Goal: Communication & Community: Answer question/provide support

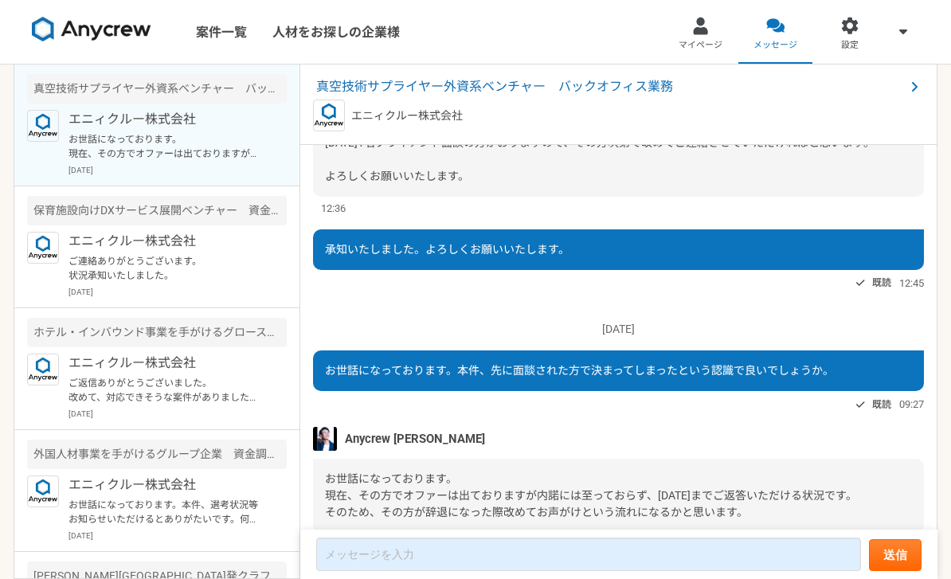
scroll to position [51, 0]
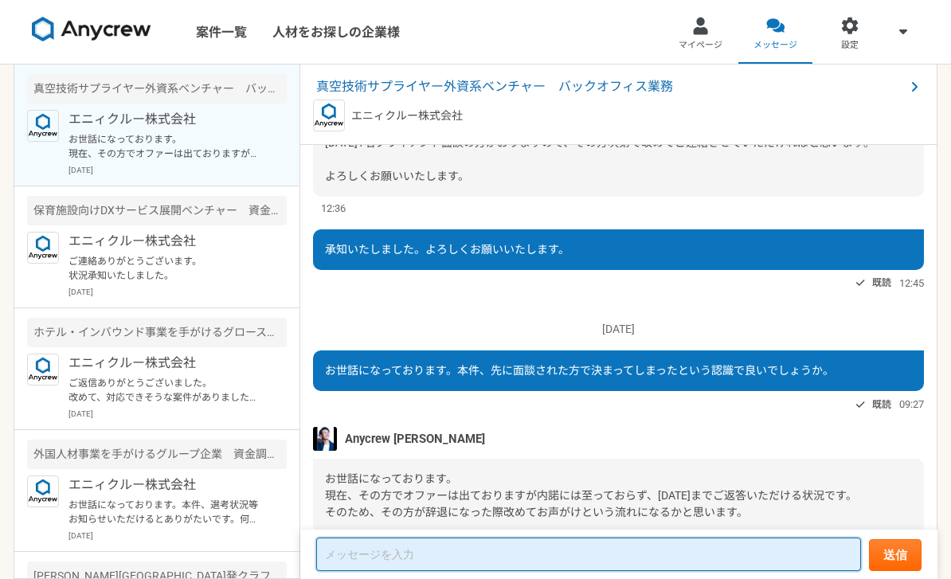
click at [592, 544] on textarea at bounding box center [588, 554] width 545 height 33
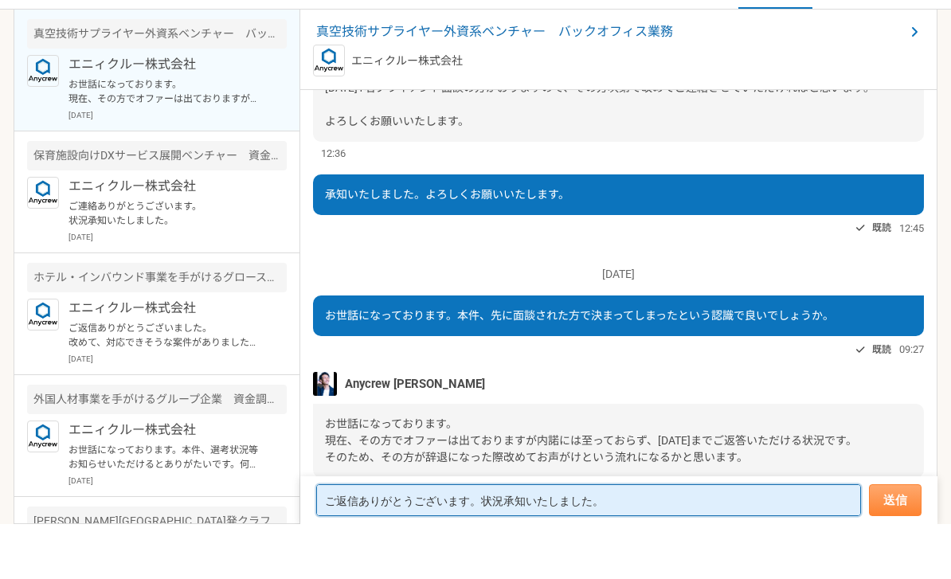
type textarea "ご返信ありがとうございます。状況承知いたしました。"
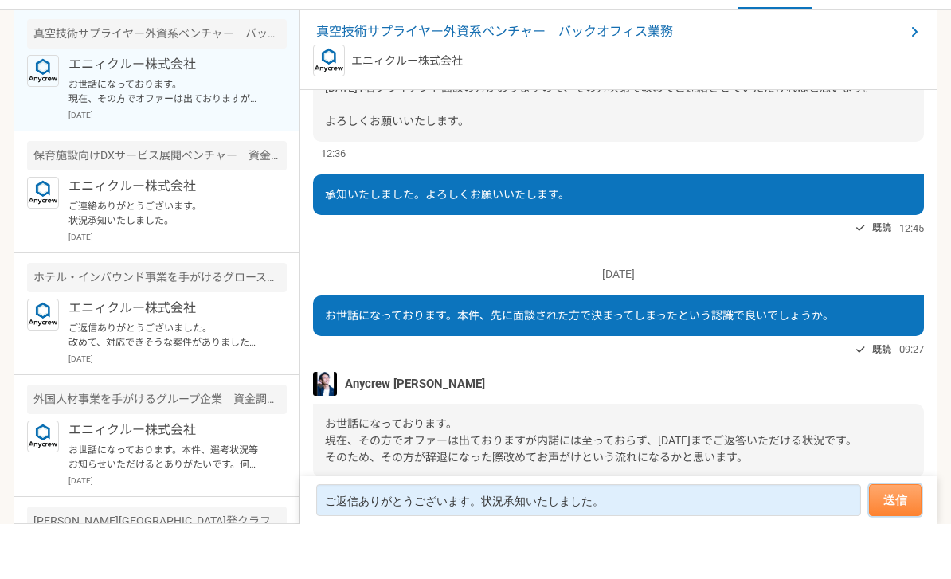
click at [893, 539] on button "送信" at bounding box center [895, 555] width 53 height 32
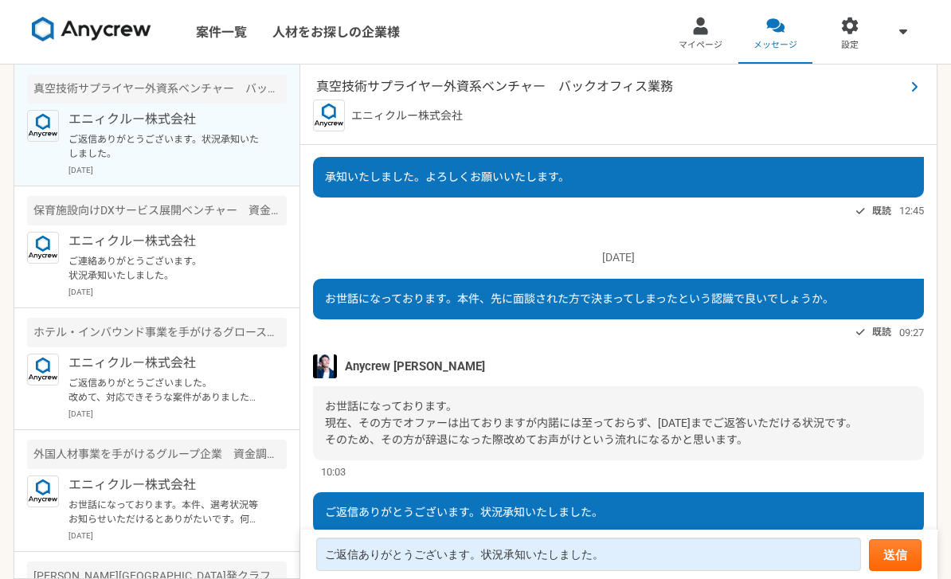
click at [525, 77] on span "真空技術サプライヤー外資系ベンチャー　バックオフィス業務" at bounding box center [610, 86] width 589 height 19
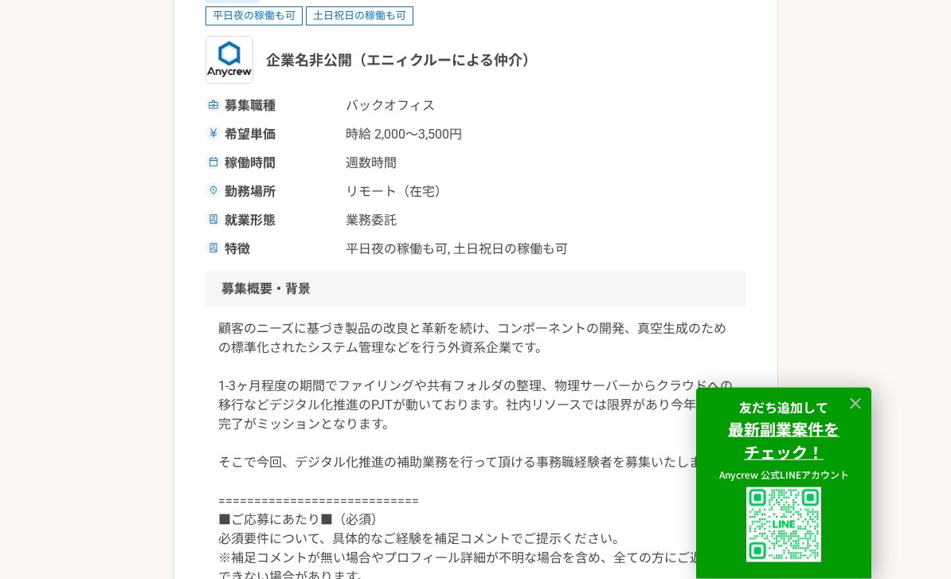
scroll to position [252, 0]
click at [865, 416] on div at bounding box center [855, 404] width 24 height 24
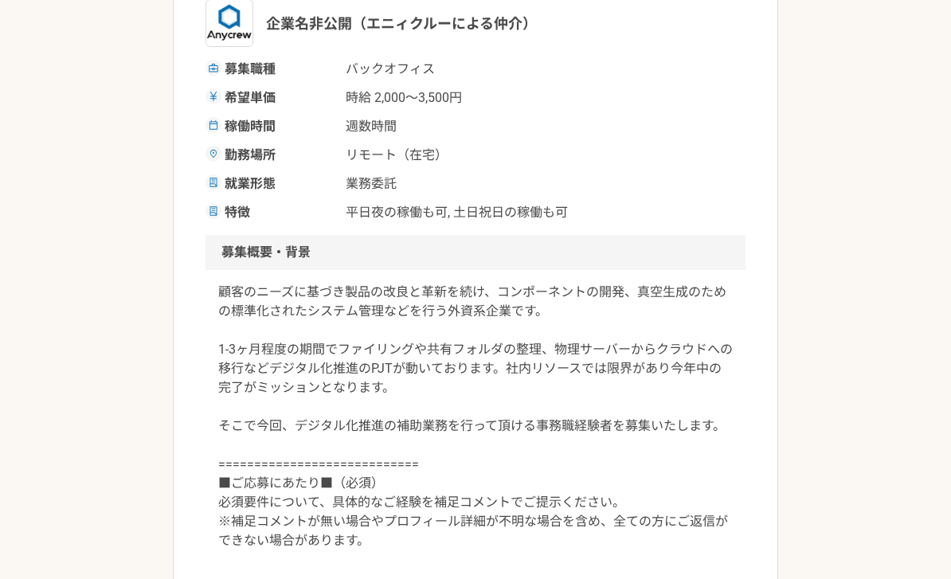
scroll to position [0, 0]
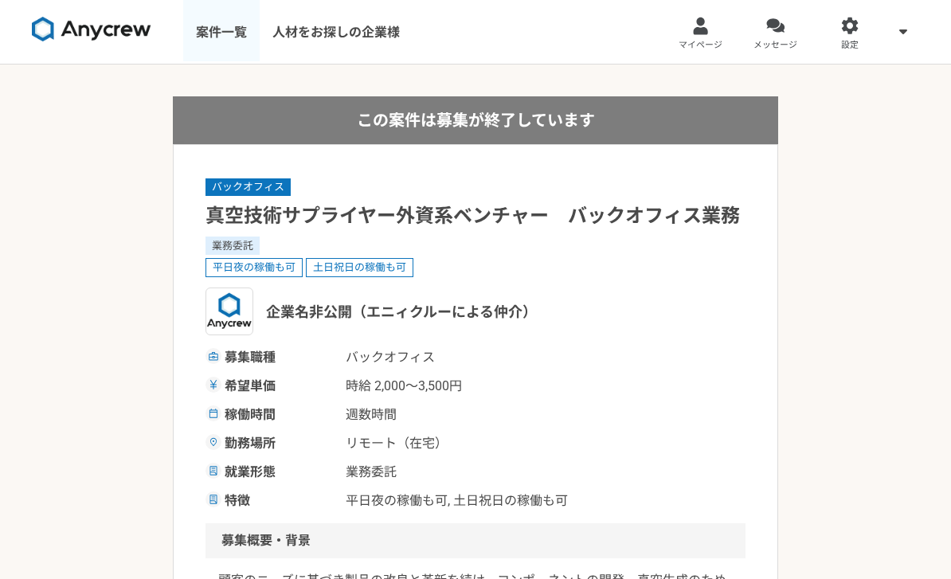
click at [219, 37] on link "案件一覧" at bounding box center [221, 32] width 76 height 64
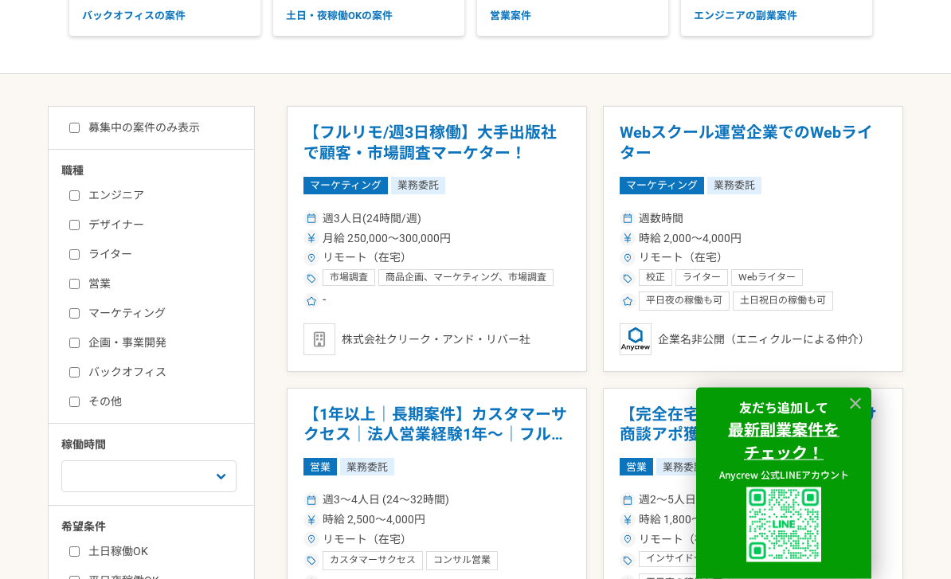
scroll to position [208, 0]
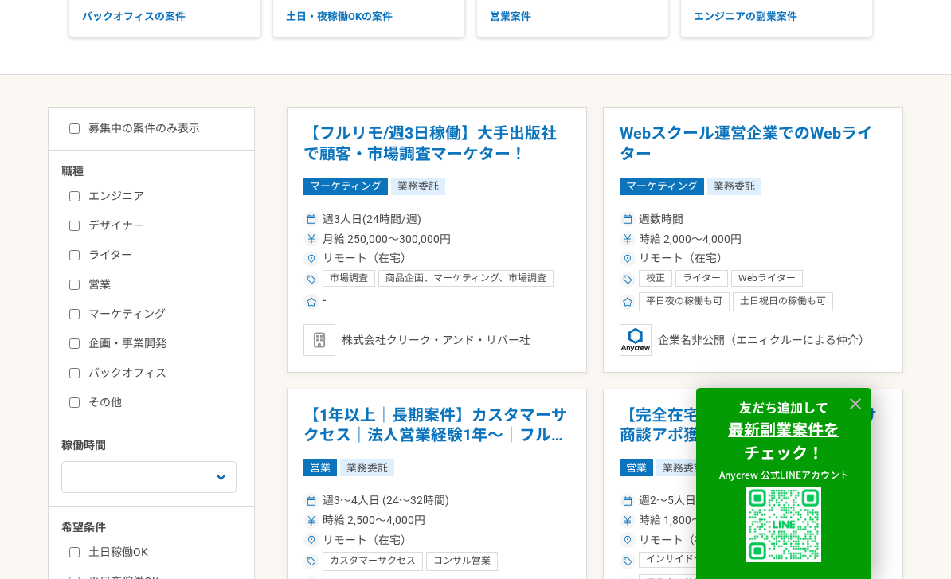
click at [80, 368] on input "バックオフィス" at bounding box center [74, 373] width 10 height 10
checkbox input "true"
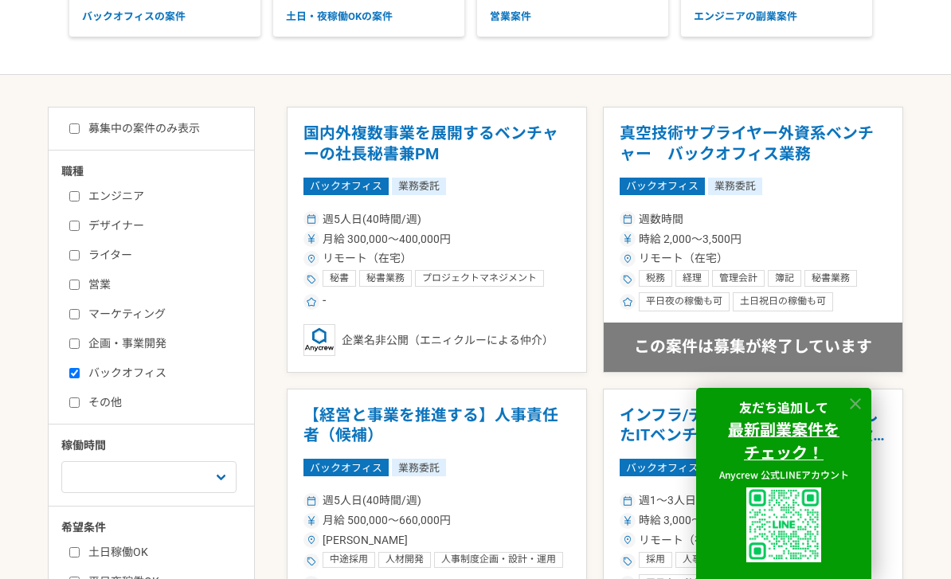
click at [857, 413] on icon at bounding box center [856, 404] width 18 height 18
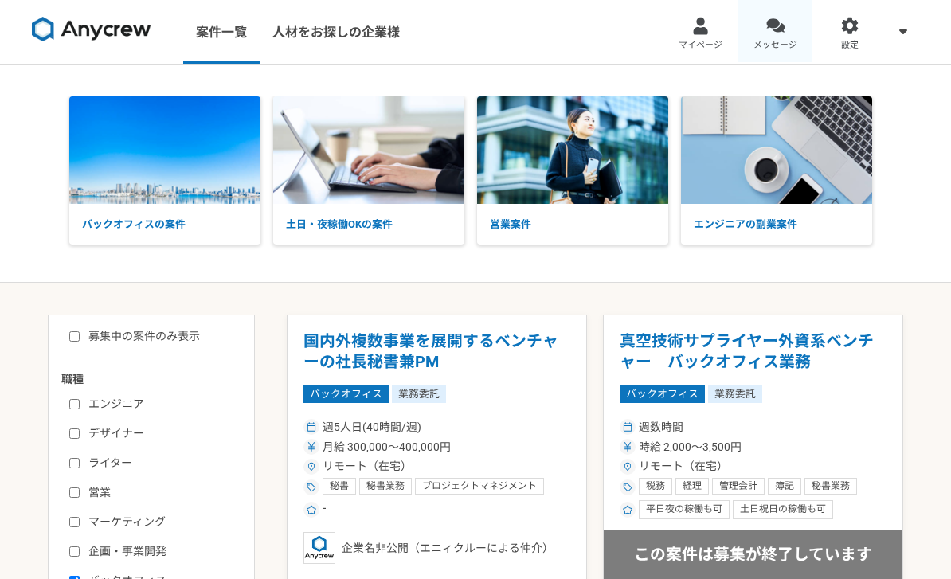
click at [780, 33] on div at bounding box center [775, 26] width 18 height 18
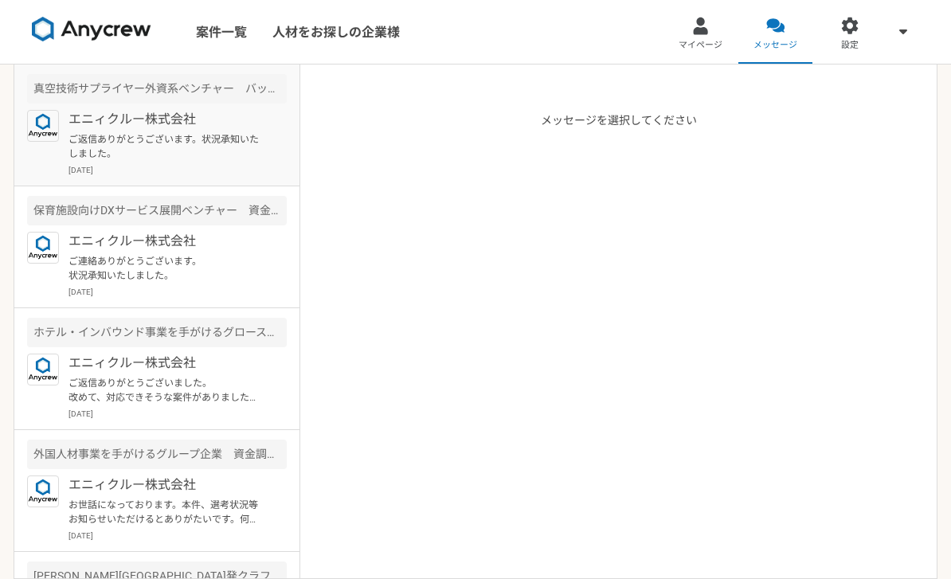
click at [177, 147] on p "ご返信ありがとうございます。状況承知いたしました。" at bounding box center [166, 146] width 197 height 29
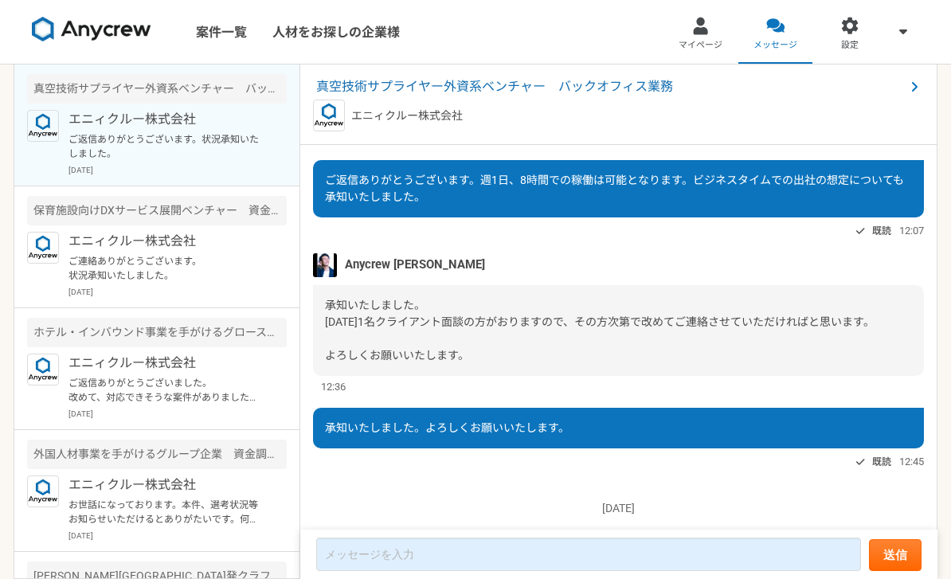
scroll to position [682, 0]
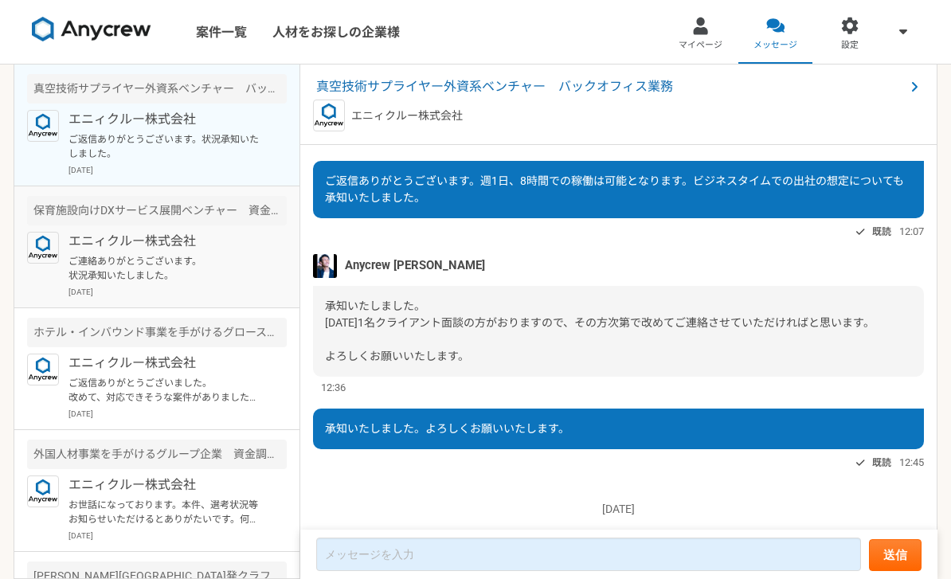
click at [113, 254] on p "ご連絡ありがとうございます。 状況承知いたしました。" at bounding box center [166, 268] width 197 height 29
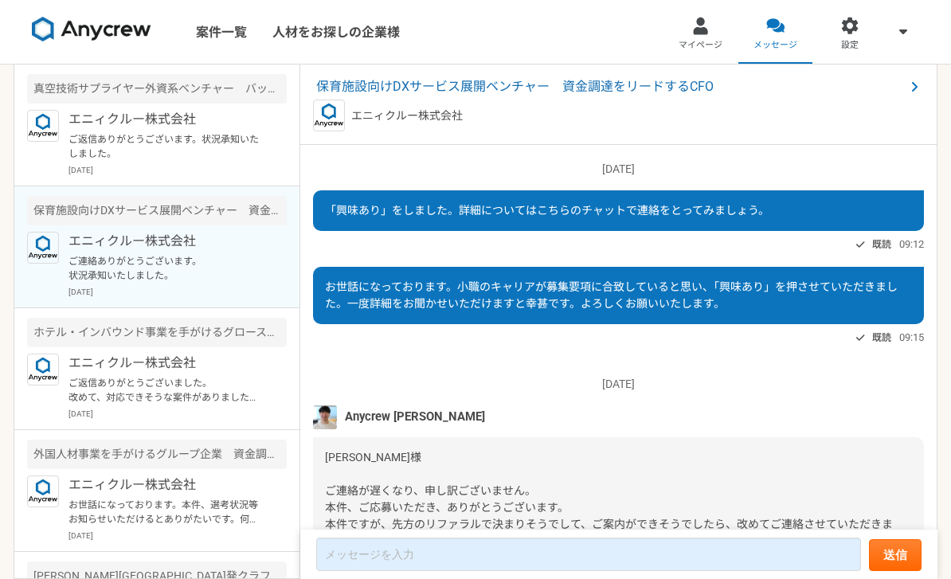
scroll to position [139, 0]
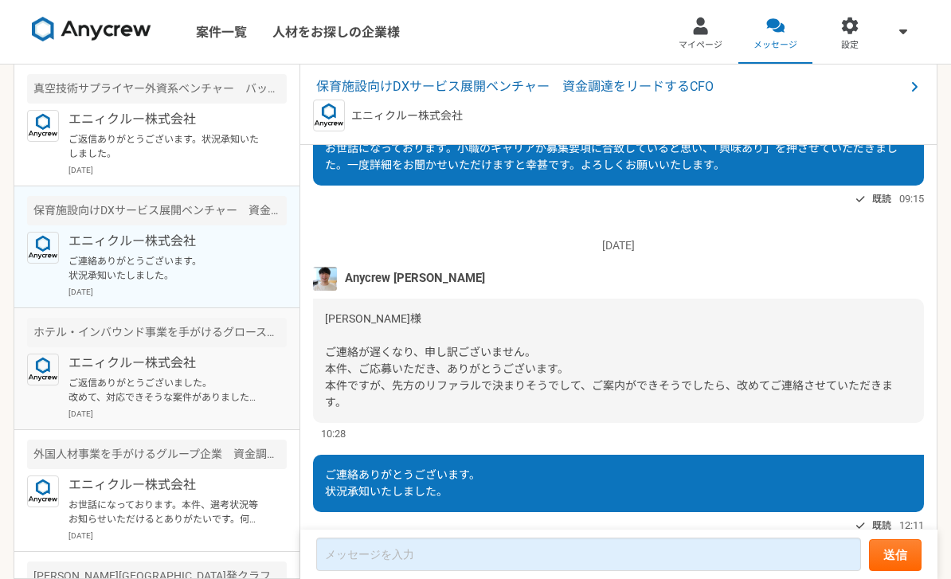
click at [78, 376] on p "ご返信ありがとうございました。 改めて、対応できそうな案件がありましたら ご案内よろしくお願いいたします。 引き続きよろしくお願いいたします。" at bounding box center [166, 390] width 197 height 29
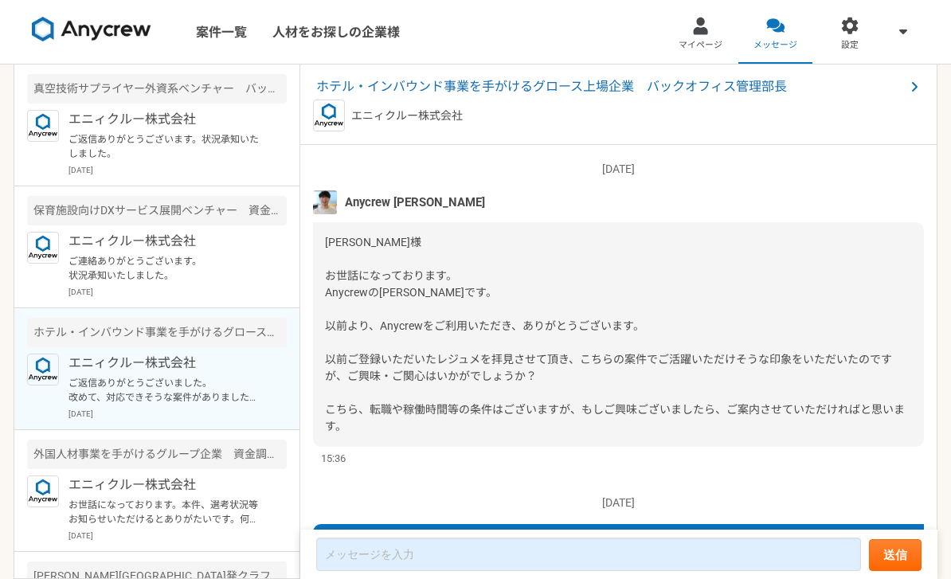
scroll to position [880, 0]
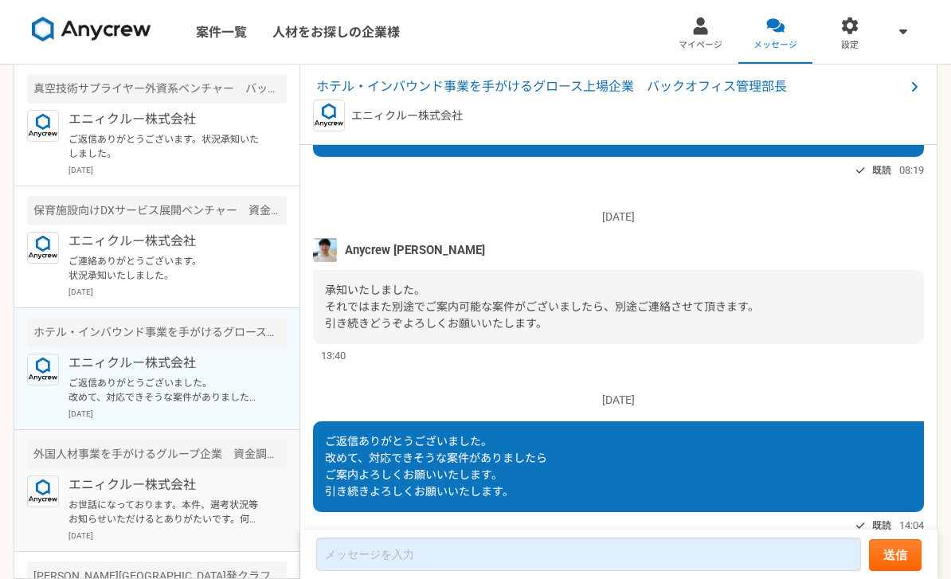
click at [86, 498] on p "お世話になっております。本件、選考状況等お知らせいただけるとありがたいです。何も連絡がないと言うことは選考対象外と考えた方がよろしいのでしょうか？" at bounding box center [166, 512] width 197 height 29
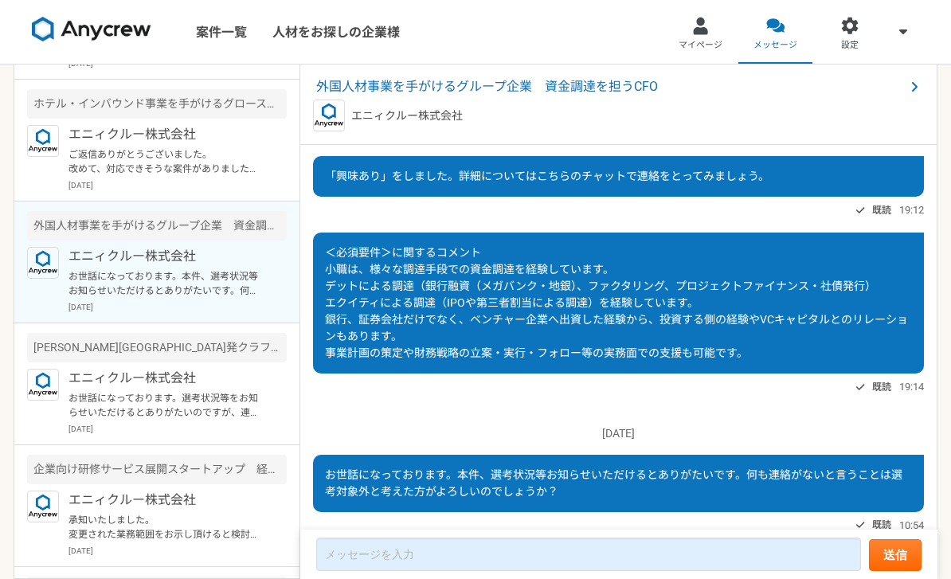
scroll to position [241, 0]
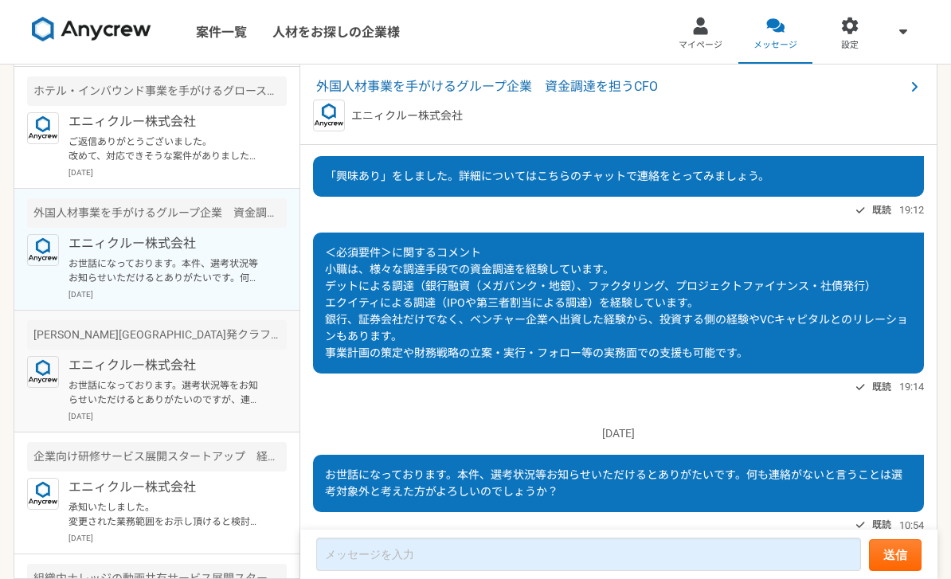
click at [96, 378] on p "お世話になっております。選考状況等をお知らせいただけるとありがたいのですが、連絡がないということは選考対象外と考えた方がよろしいのでしょうか。" at bounding box center [166, 392] width 197 height 29
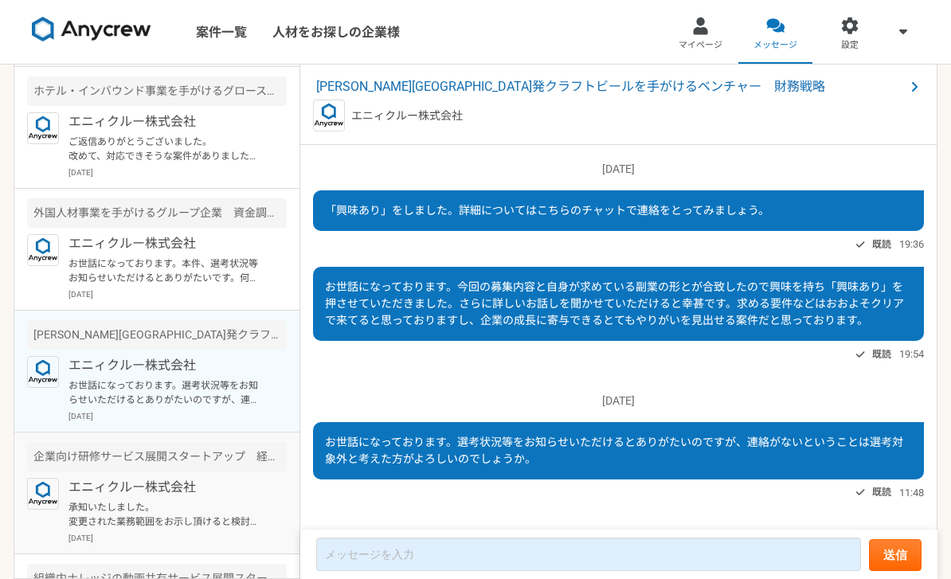
click at [88, 478] on p "エニィクルー株式会社" at bounding box center [166, 487] width 197 height 19
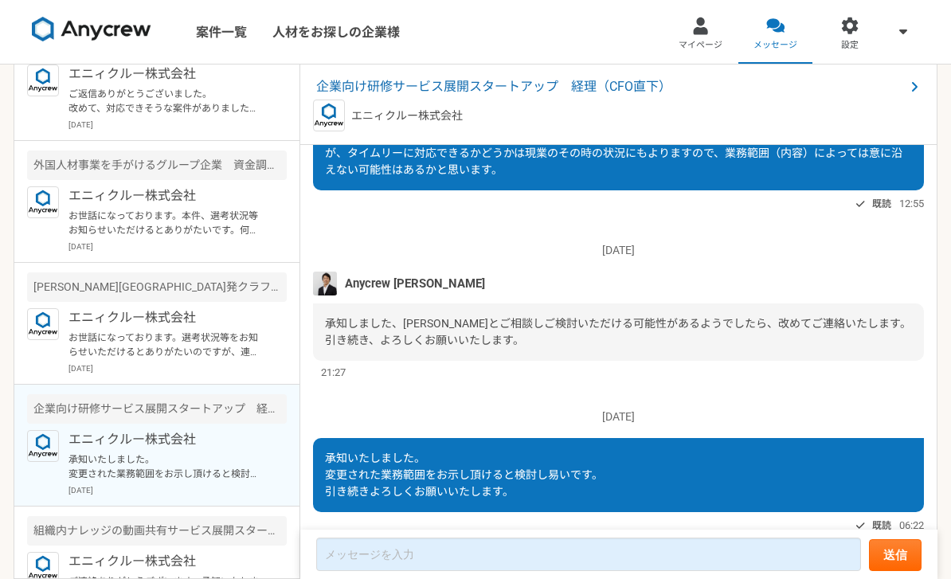
scroll to position [288, 0]
click at [111, 553] on p "エニィクルー株式会社" at bounding box center [166, 562] width 197 height 19
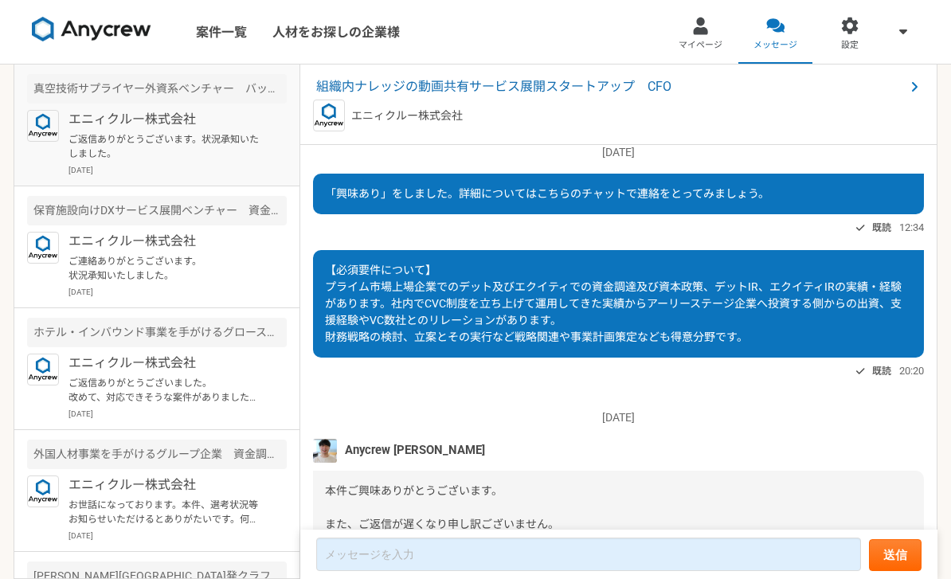
click at [88, 132] on p "ご返信ありがとうございます。状況承知いたしました。" at bounding box center [166, 146] width 197 height 29
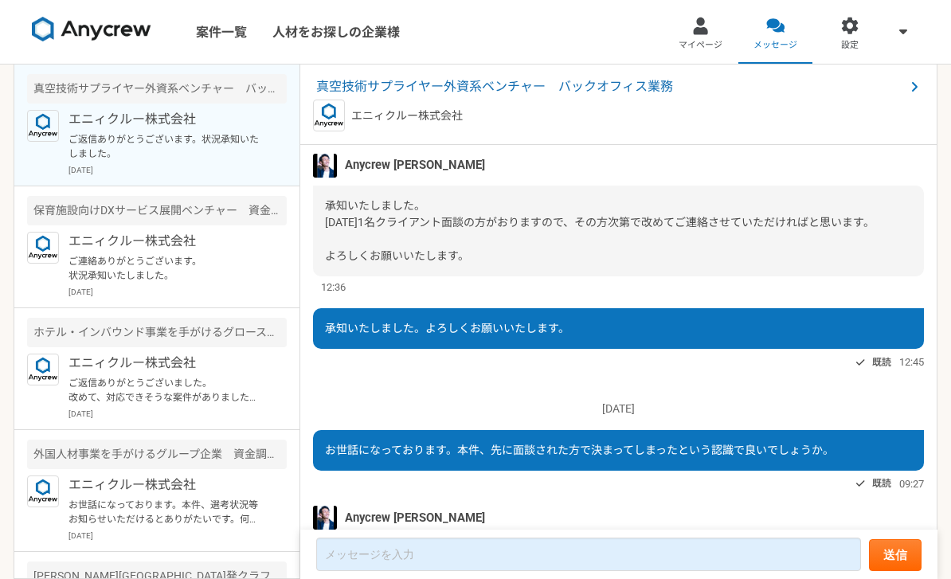
scroll to position [784, 0]
